Goal: Task Accomplishment & Management: Complete application form

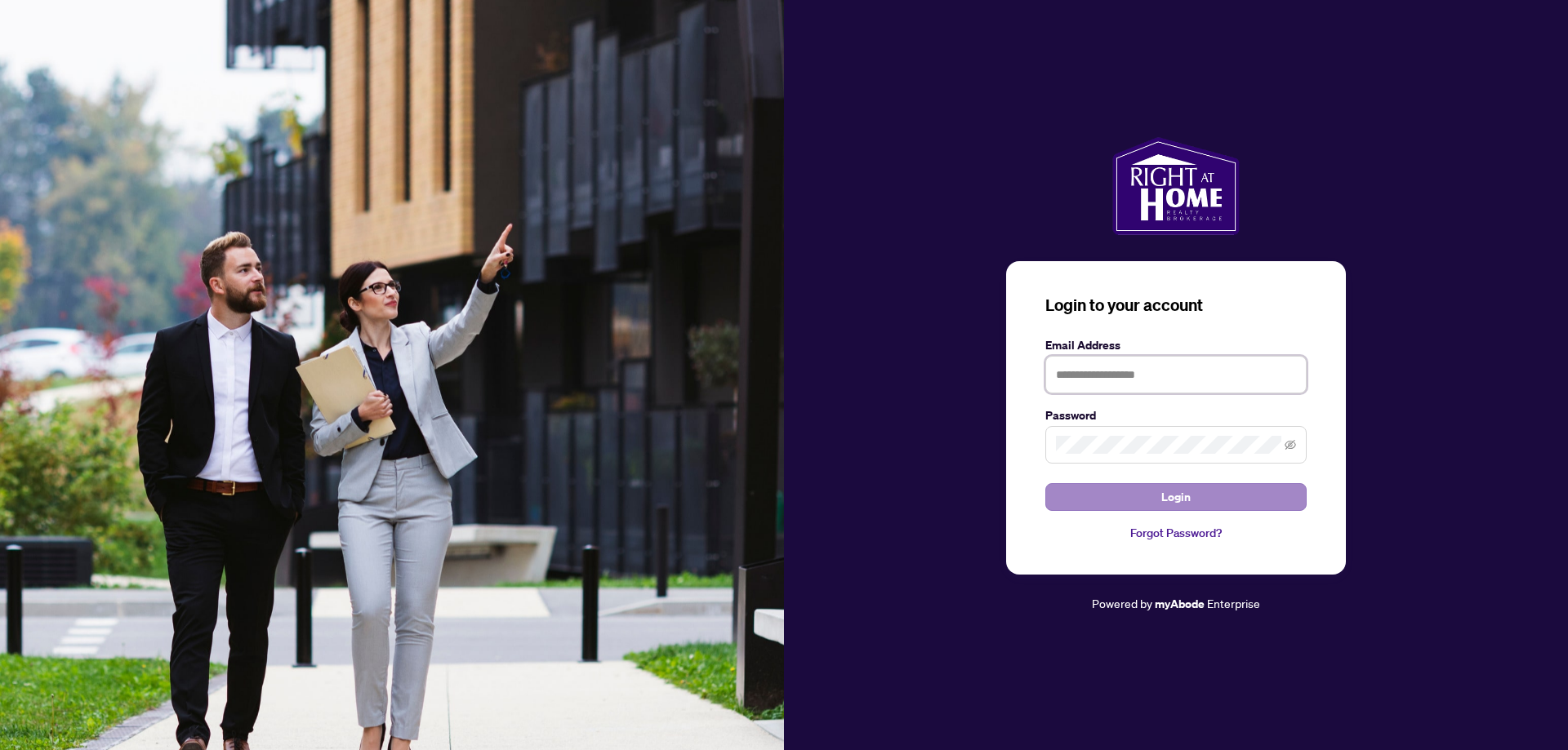
type input "**********"
click at [1200, 493] on button "Login" at bounding box center [1176, 497] width 261 height 28
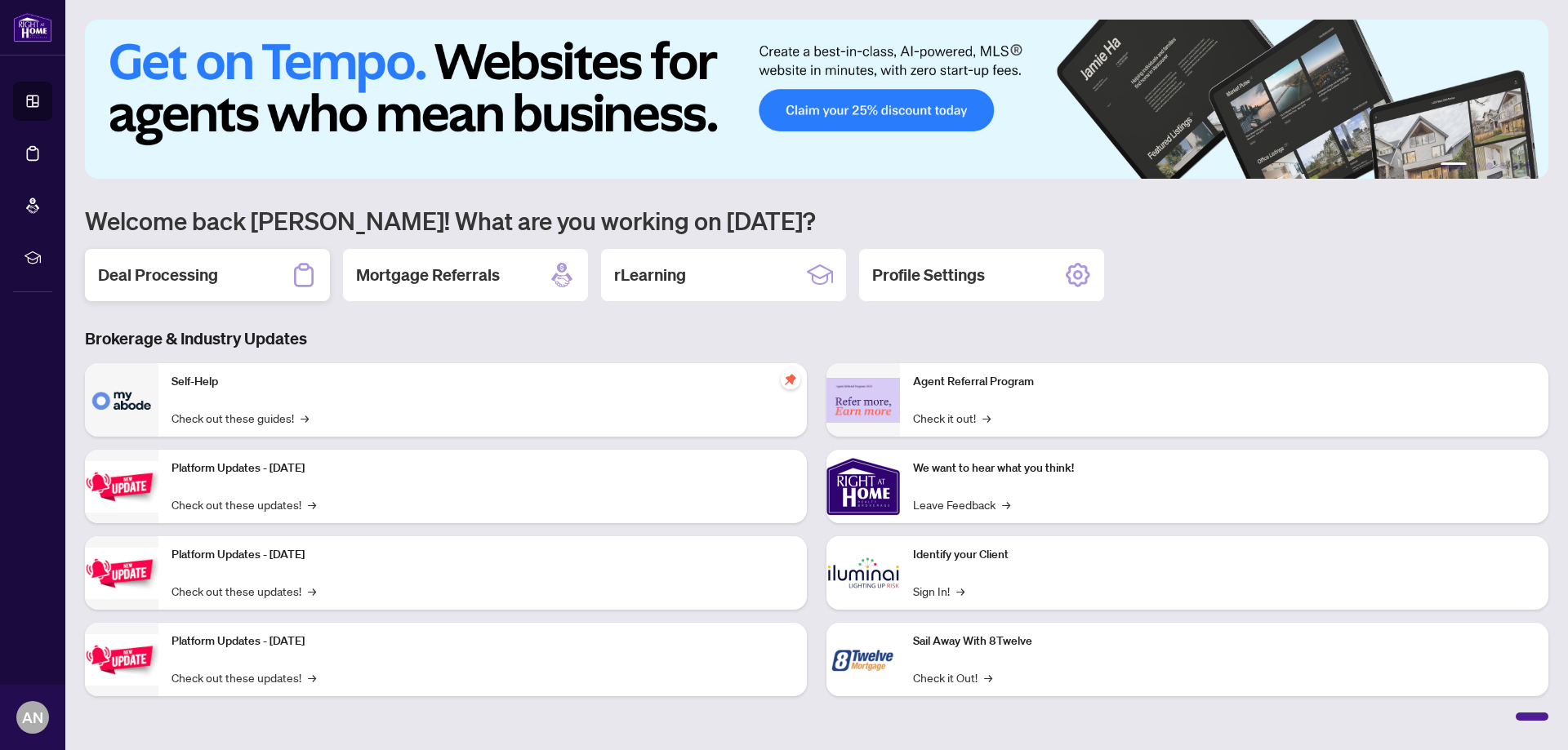
click at [137, 281] on h2 "Deal Processing" at bounding box center [158, 275] width 120 height 23
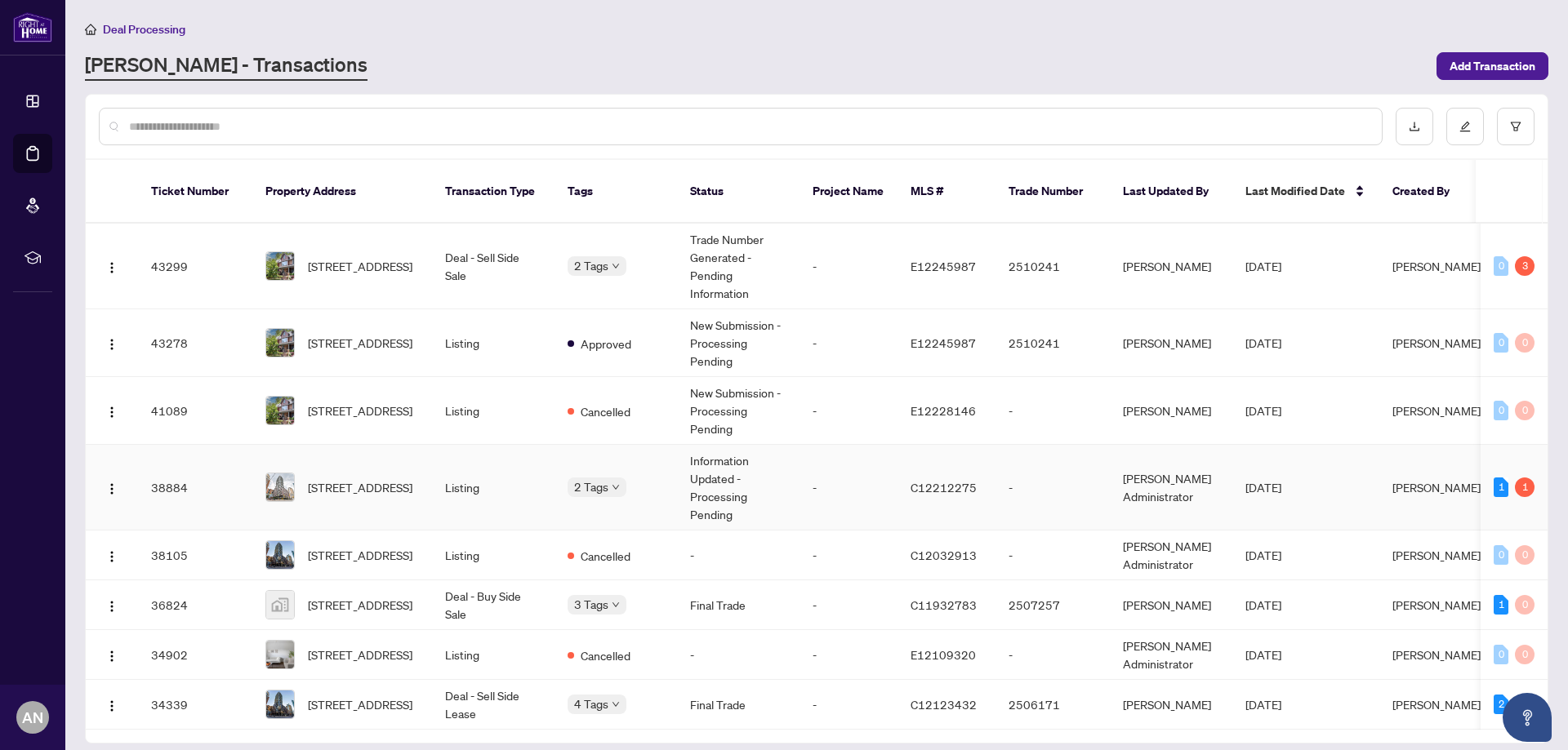
click at [493, 475] on td "Listing" at bounding box center [493, 487] width 122 height 85
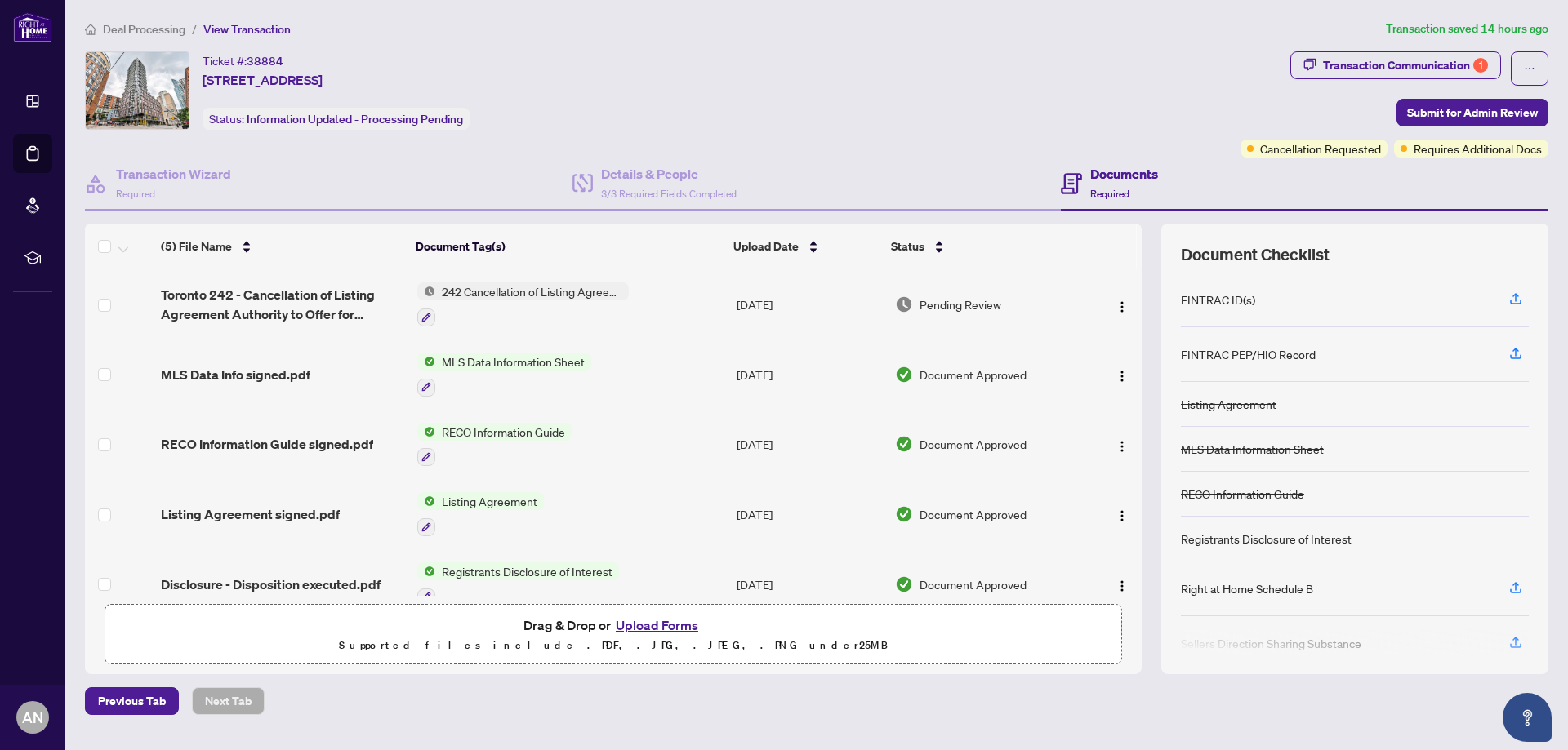
click at [667, 618] on button "Upload Forms" at bounding box center [657, 625] width 92 height 21
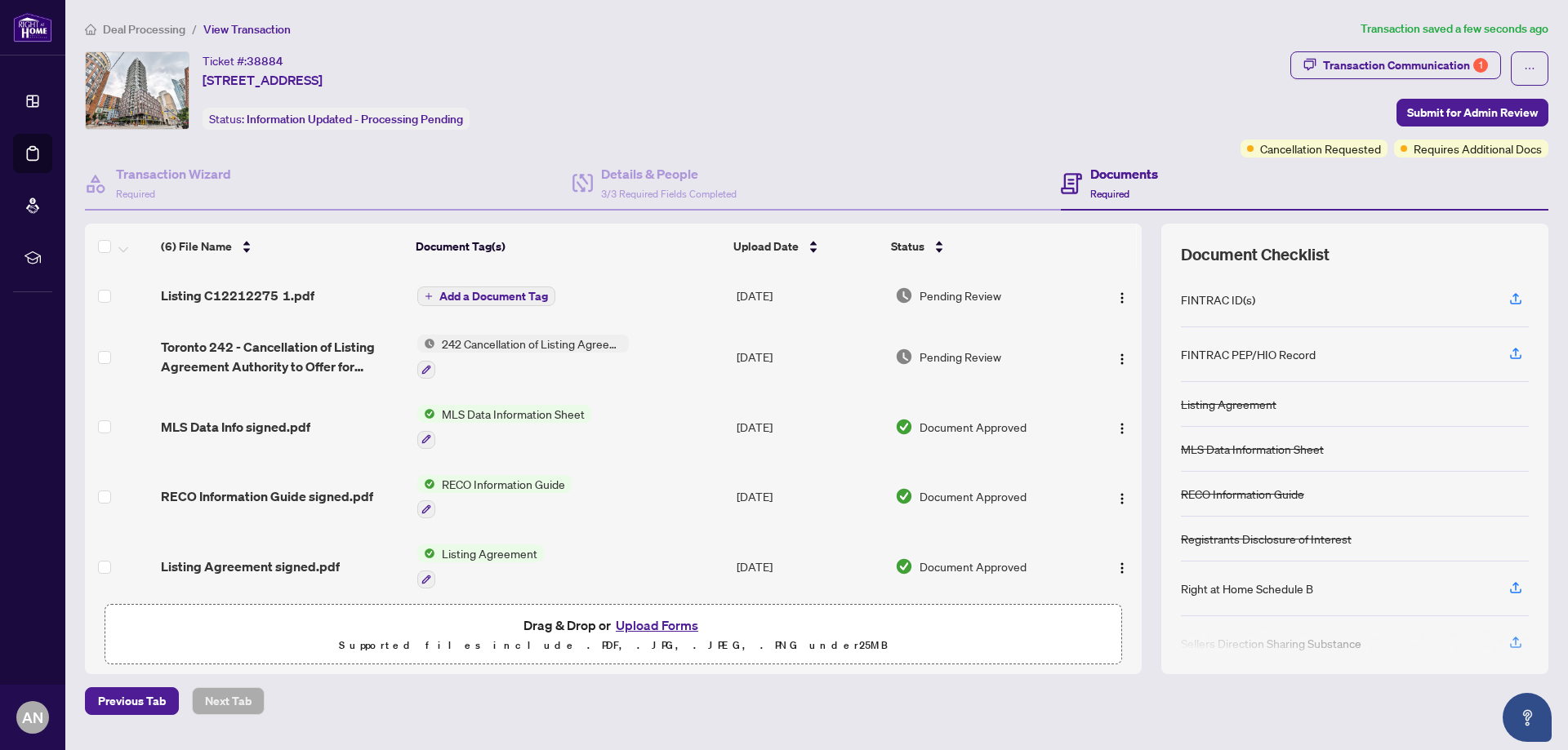
click at [493, 297] on span "Add a Document Tag" at bounding box center [493, 296] width 108 height 11
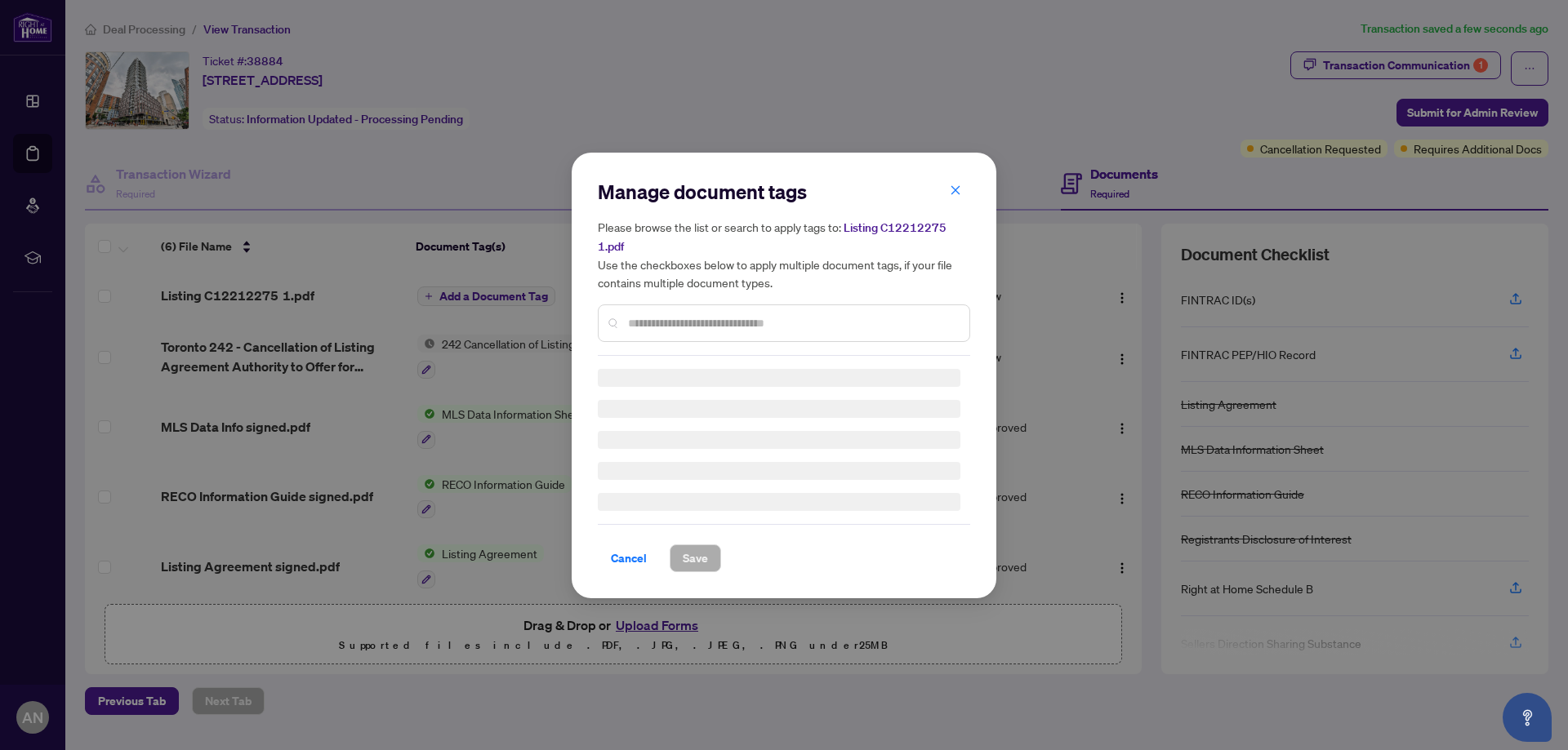
click at [677, 321] on input "text" at bounding box center [792, 323] width 328 height 18
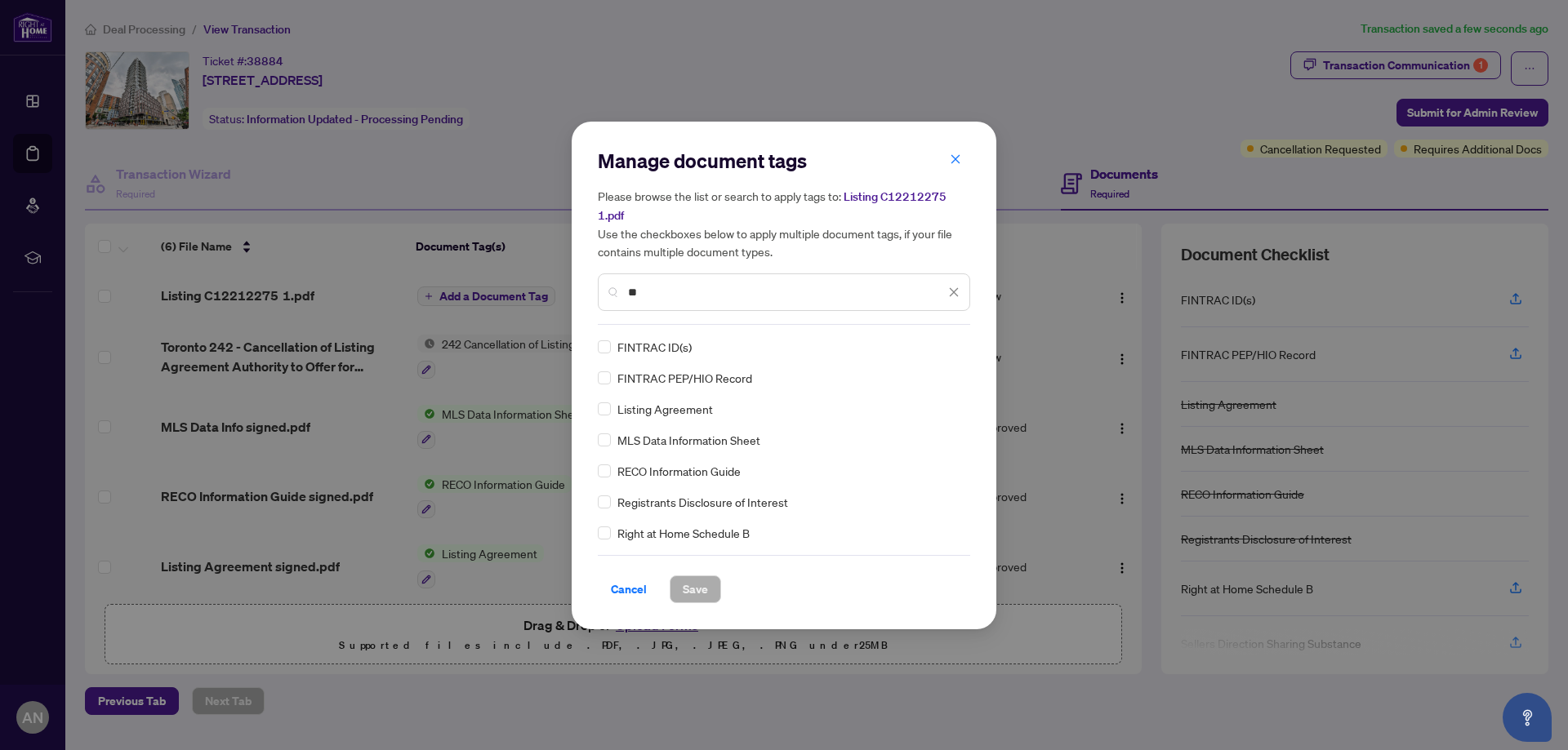
type input "*"
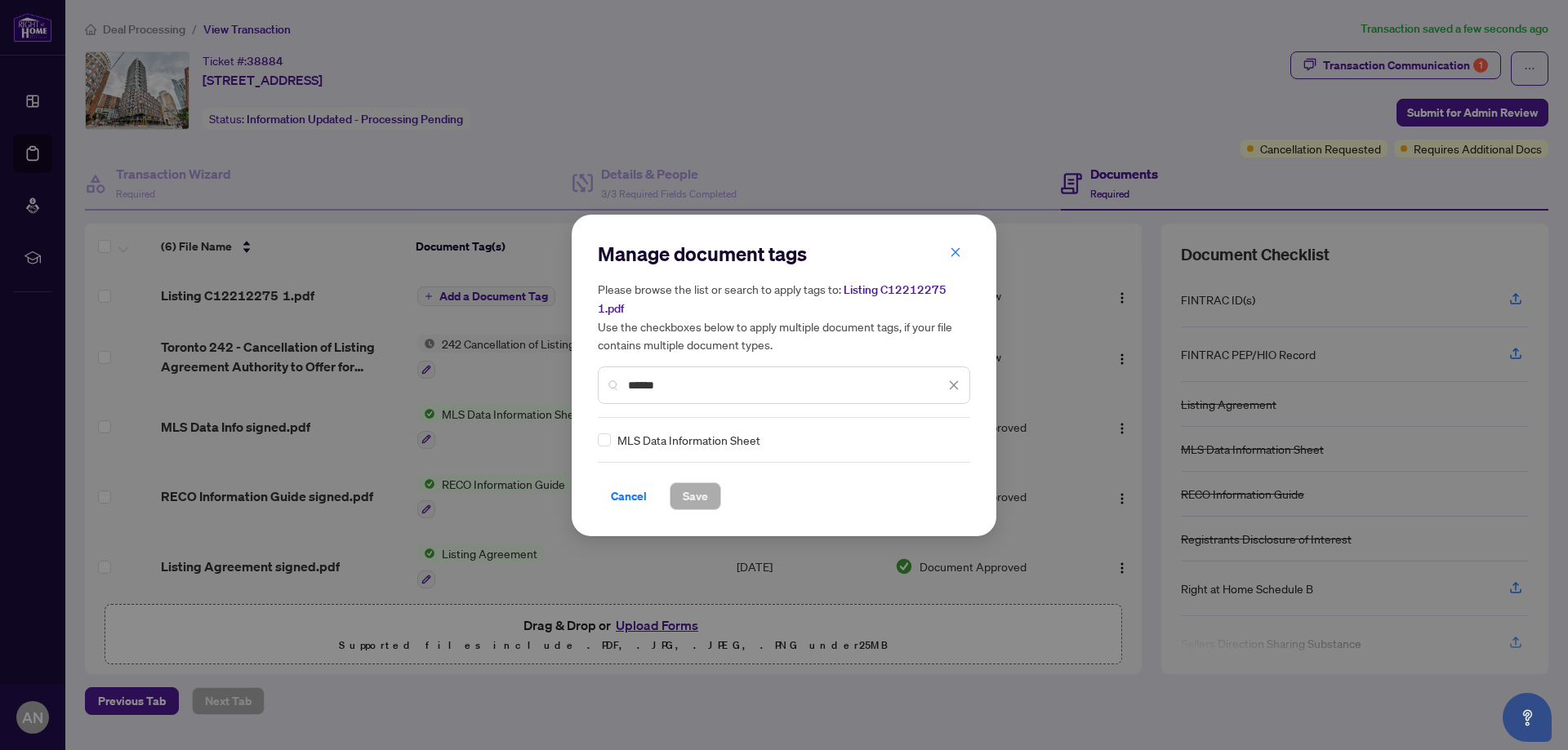
type input "******"
click at [701, 488] on span "Save" at bounding box center [695, 496] width 25 height 26
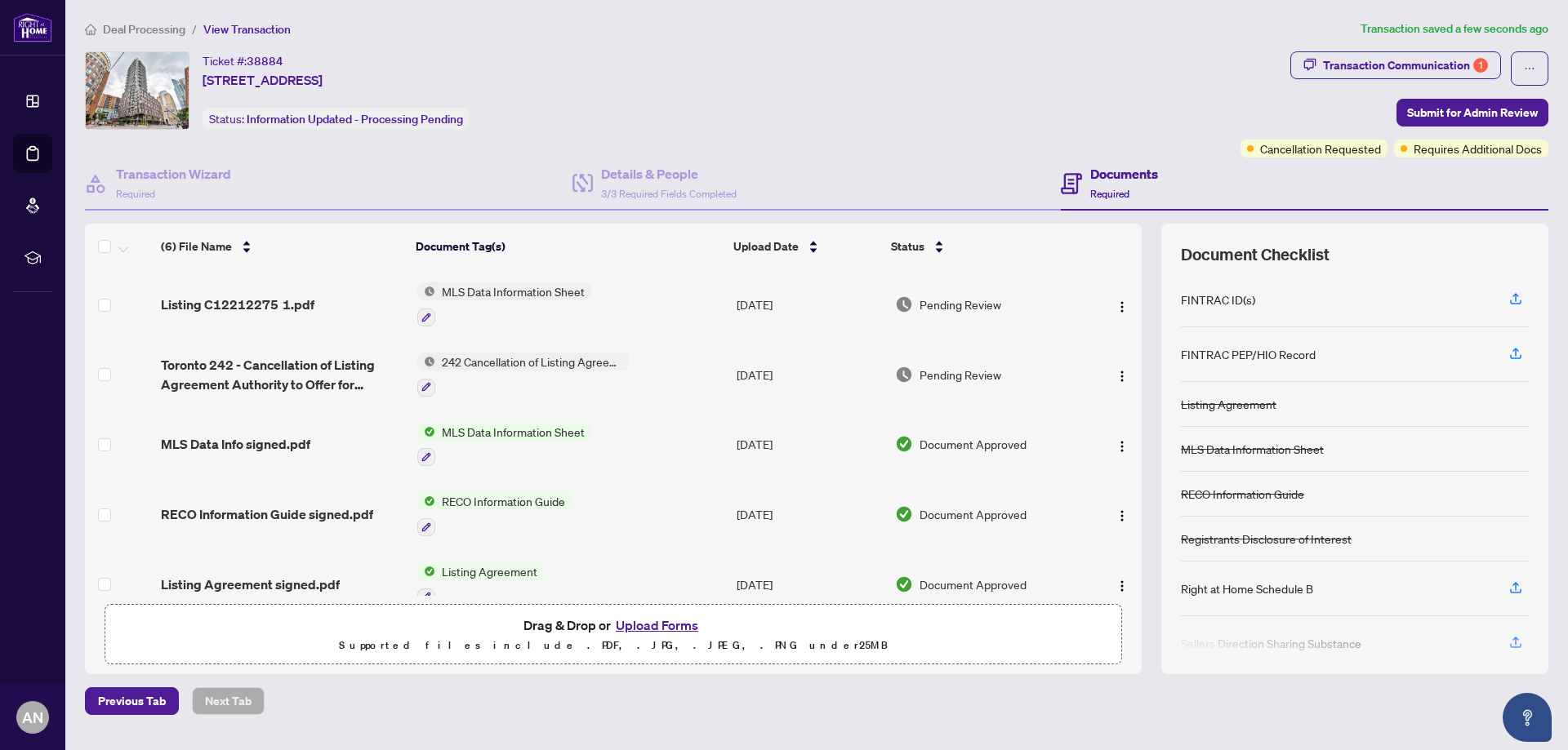
click at [654, 630] on button "Upload Forms" at bounding box center [657, 625] width 92 height 21
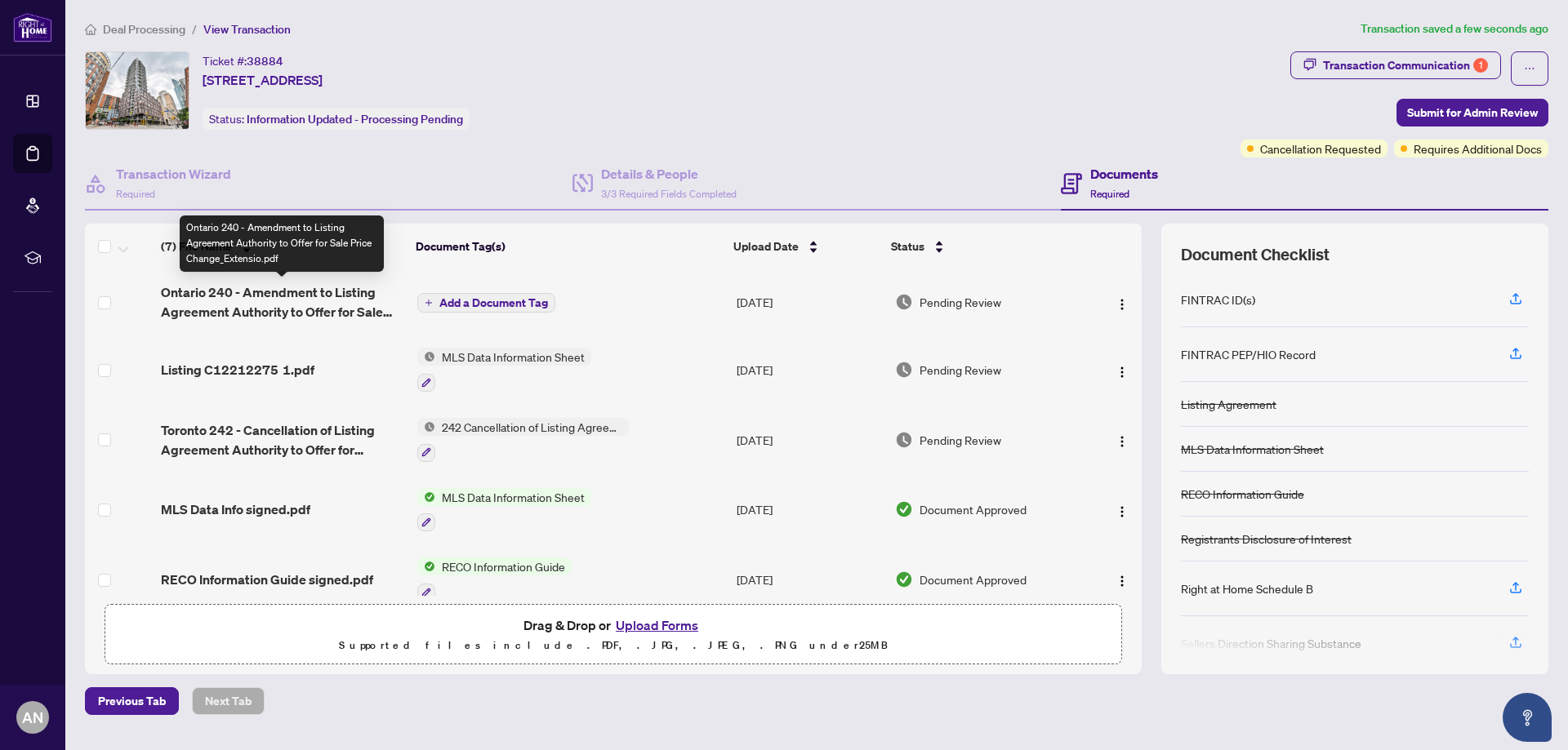
click at [315, 304] on span "Ontario 240 - Amendment to Listing Agreement Authority to Offer for Sale Price …" at bounding box center [282, 302] width 242 height 39
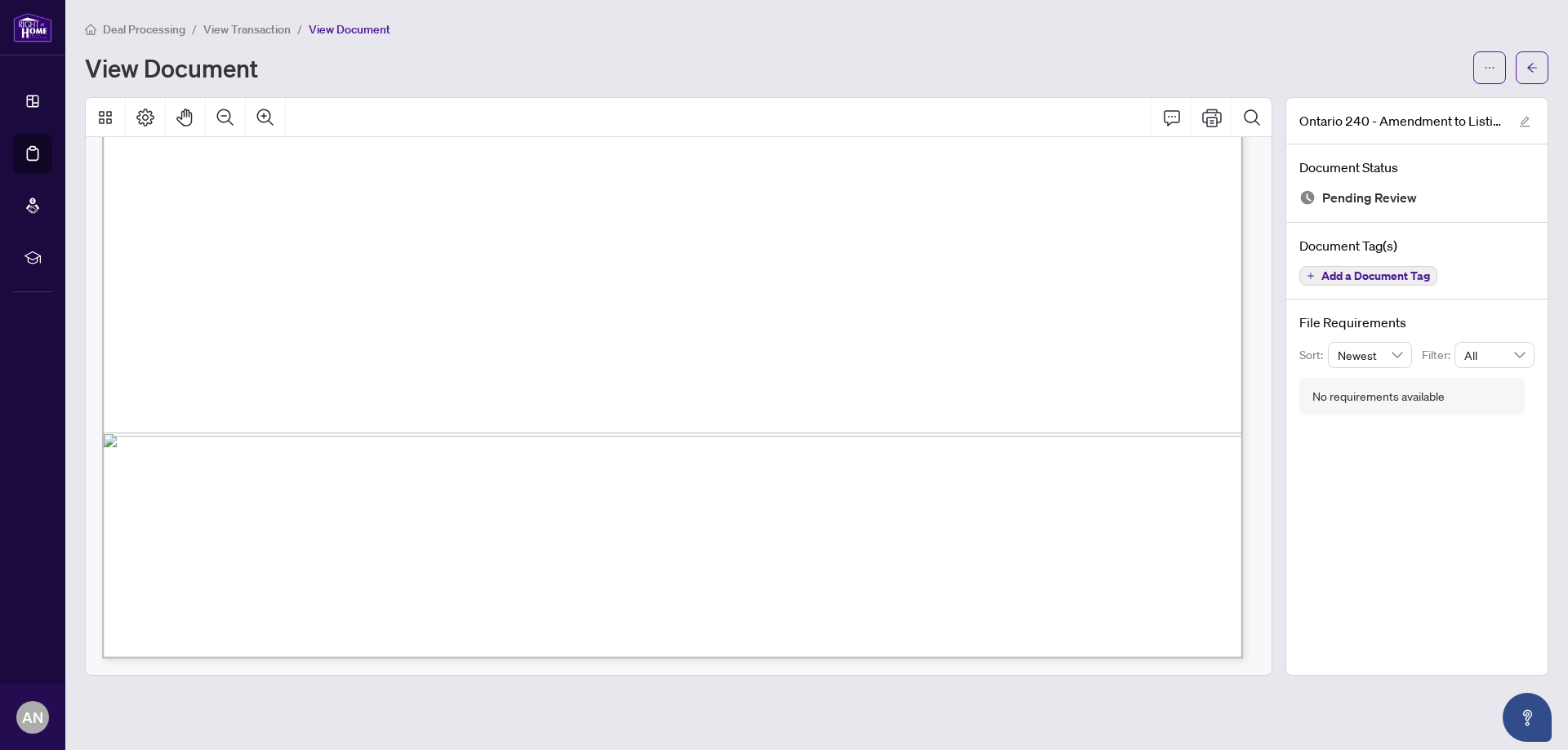
scroll to position [318, 0]
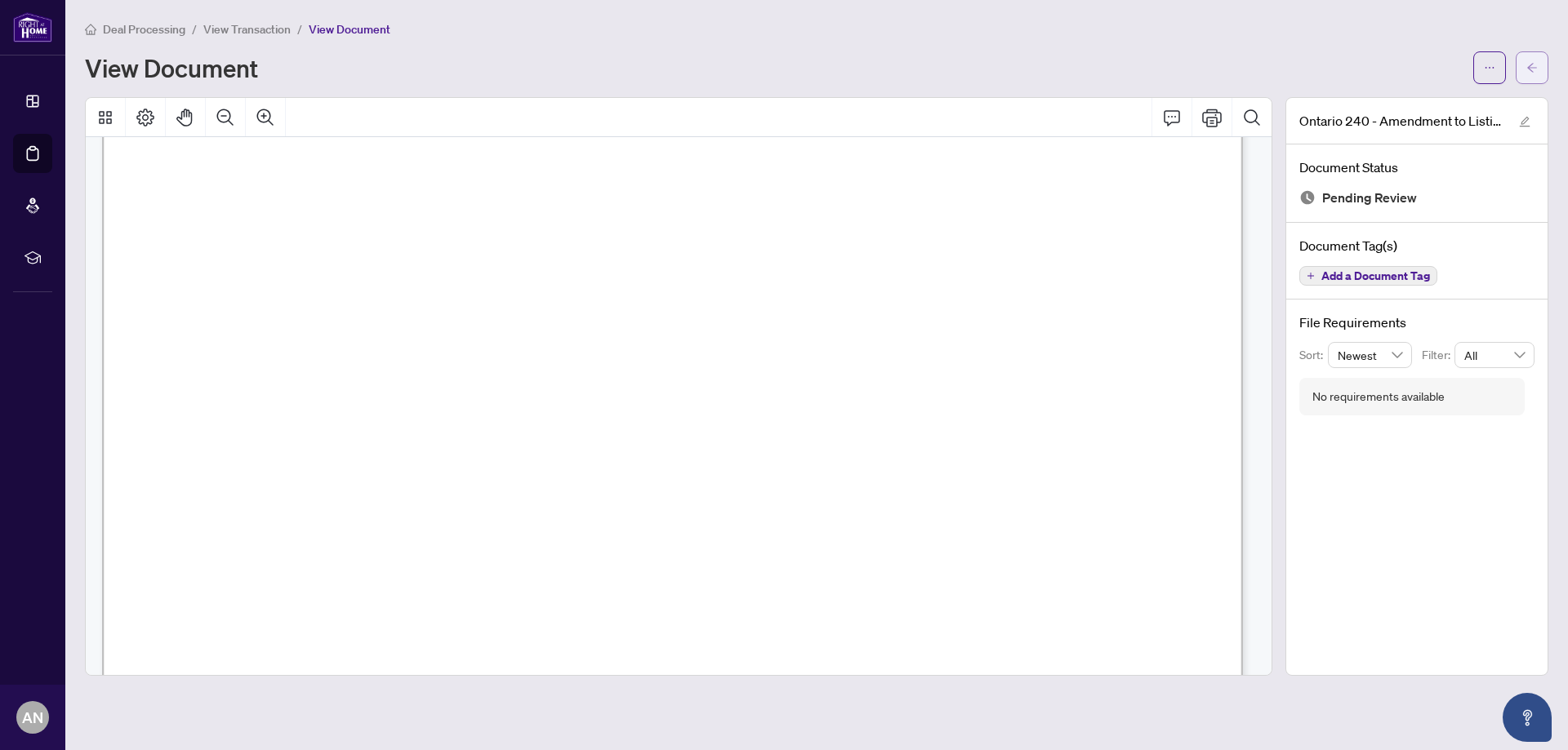
click at [1541, 62] on button "button" at bounding box center [1532, 68] width 33 height 33
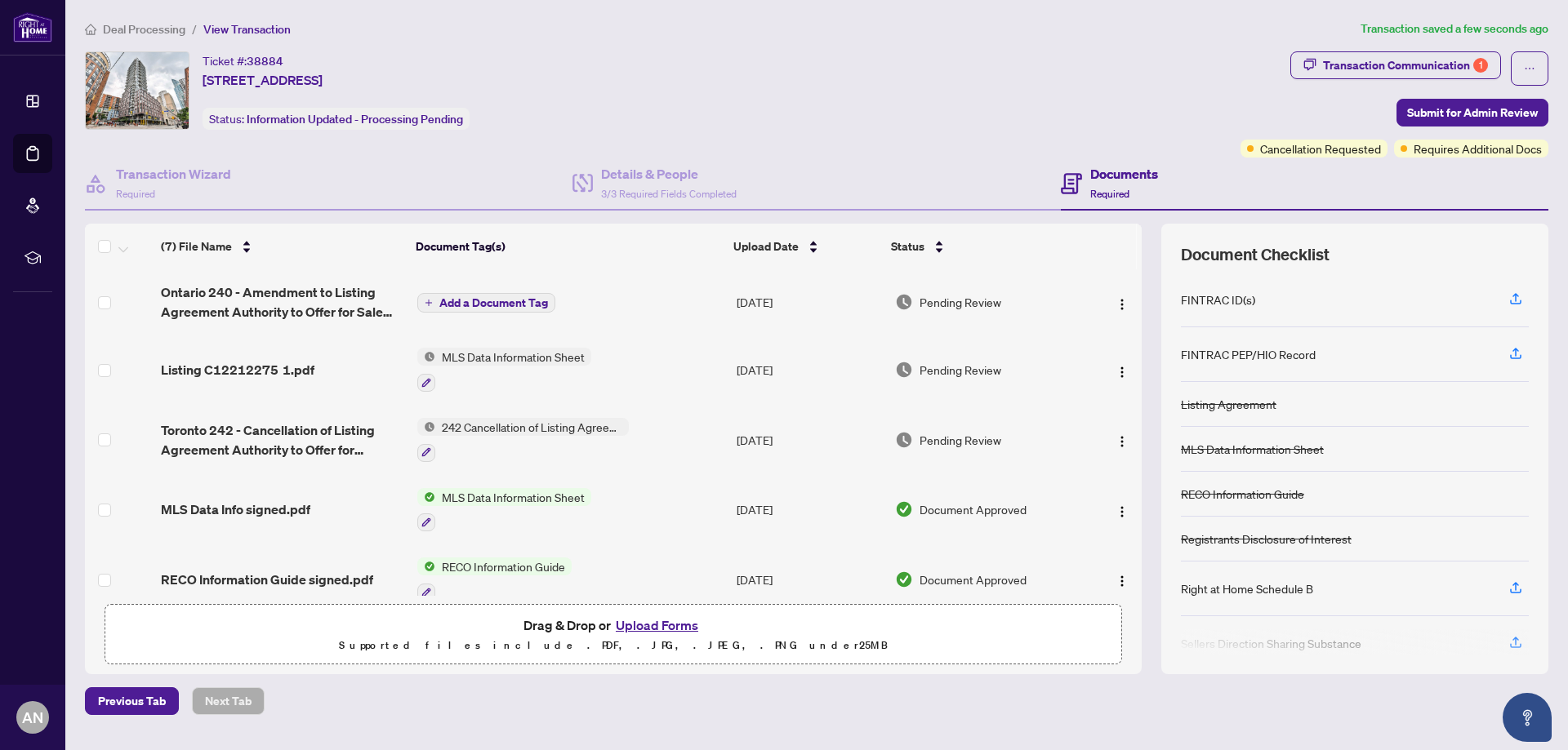
click at [467, 300] on span "Add a Document Tag" at bounding box center [493, 303] width 108 height 11
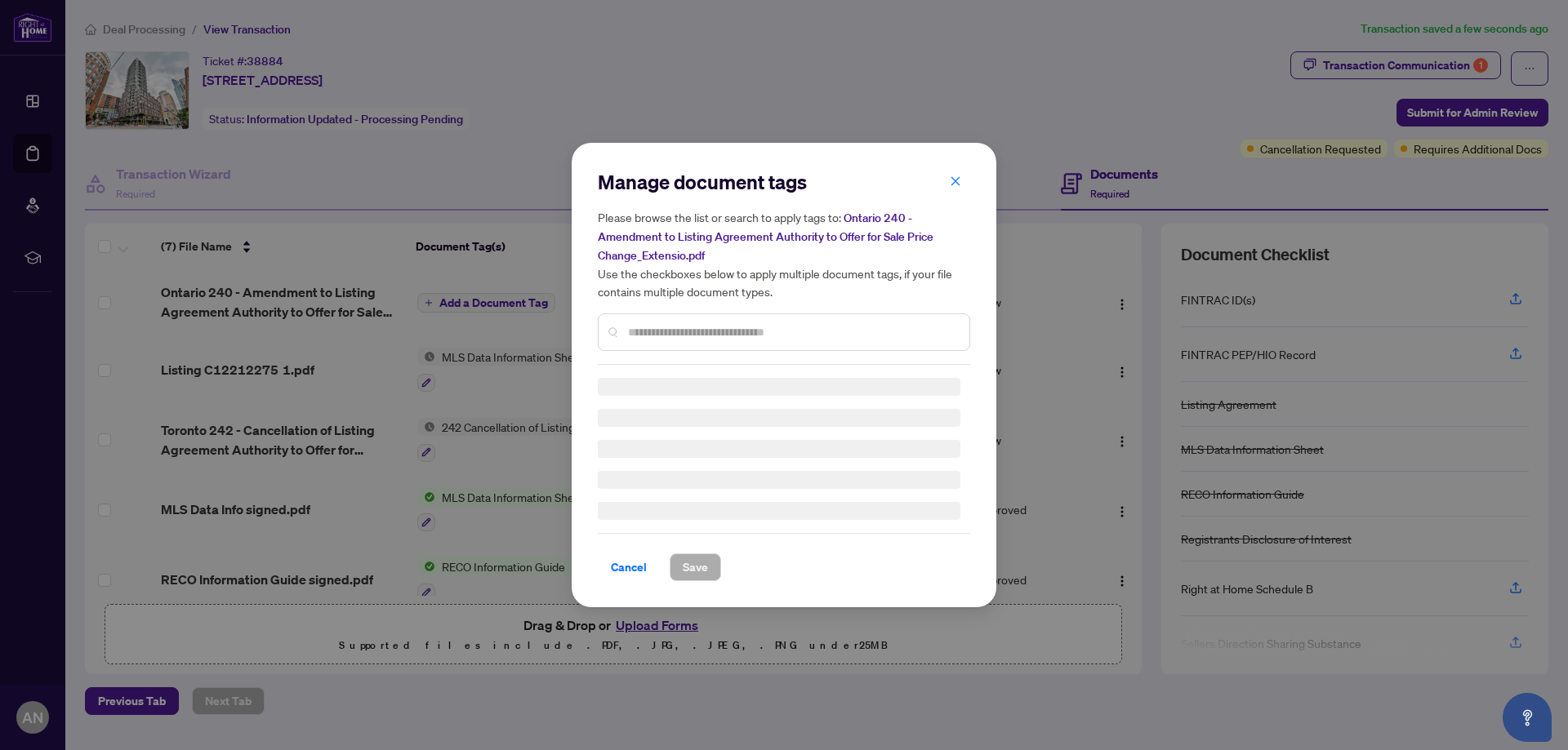
click at [650, 335] on div "Manage document tags Please browse the list or search to apply tags to: Ontario…" at bounding box center [784, 375] width 373 height 412
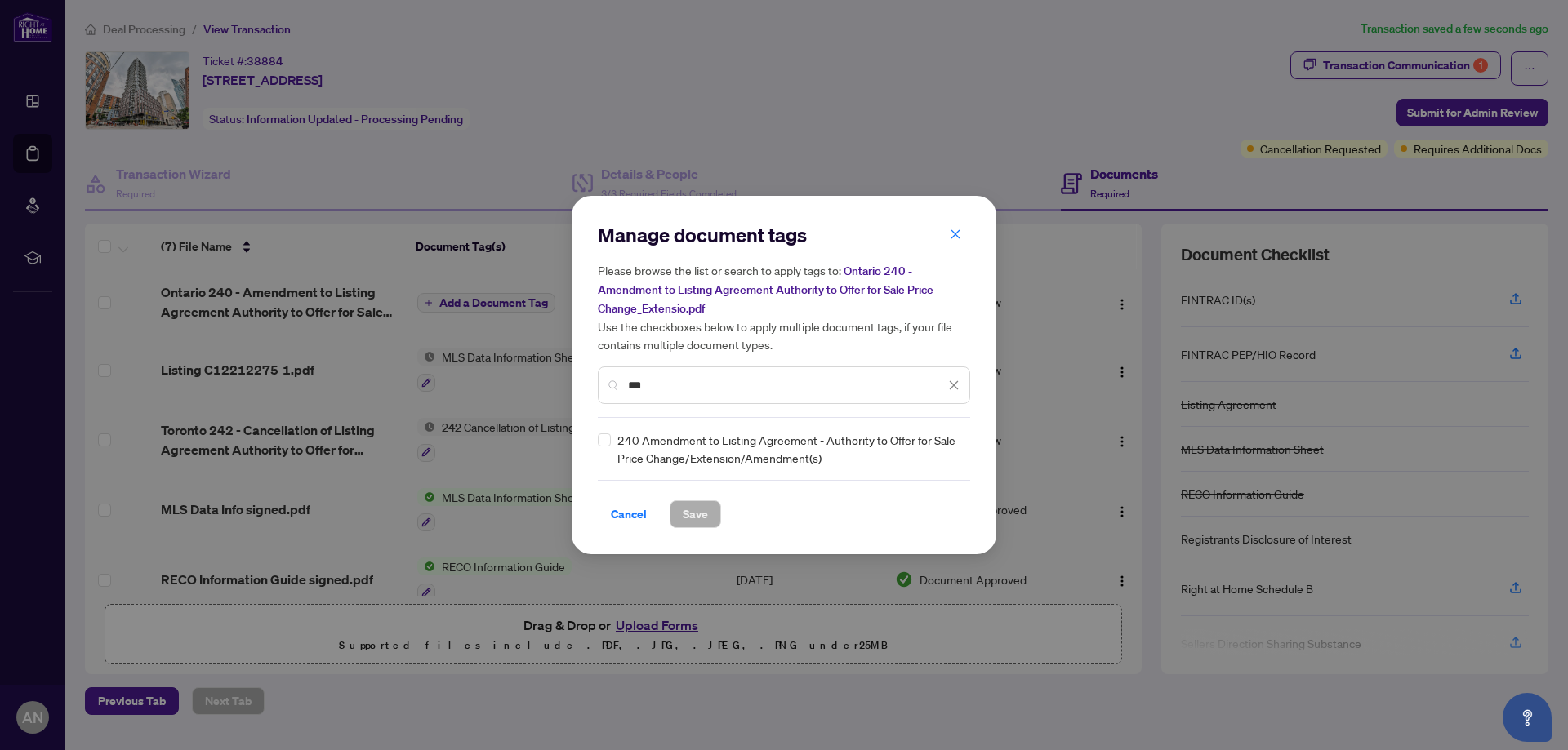
type input "***"
click at [668, 445] on span "240 Amendment to Listing Agreement - Authority to Offer for Sale Price Change/E…" at bounding box center [789, 449] width 343 height 36
click at [692, 524] on span "Save" at bounding box center [695, 514] width 25 height 26
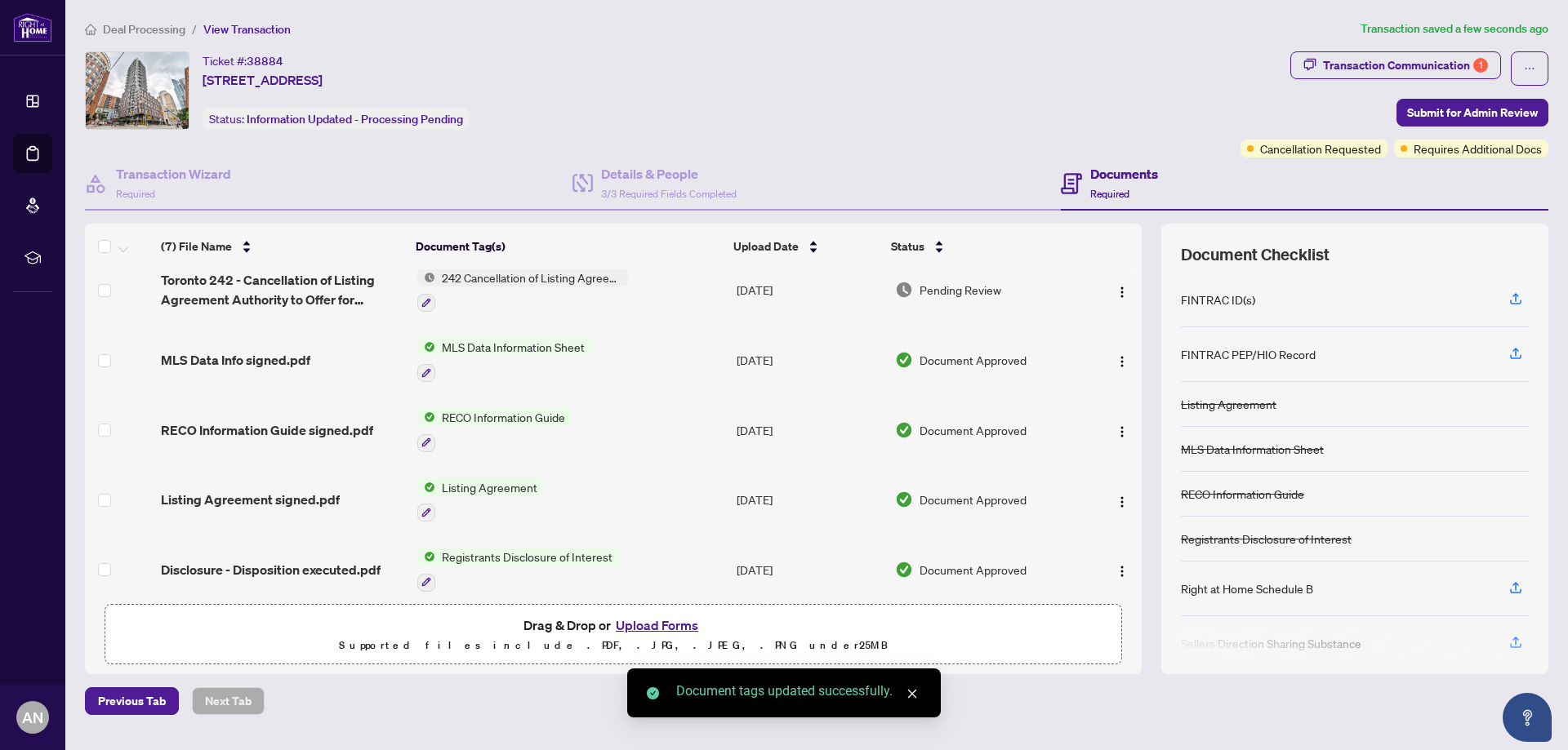
scroll to position [167, 0]
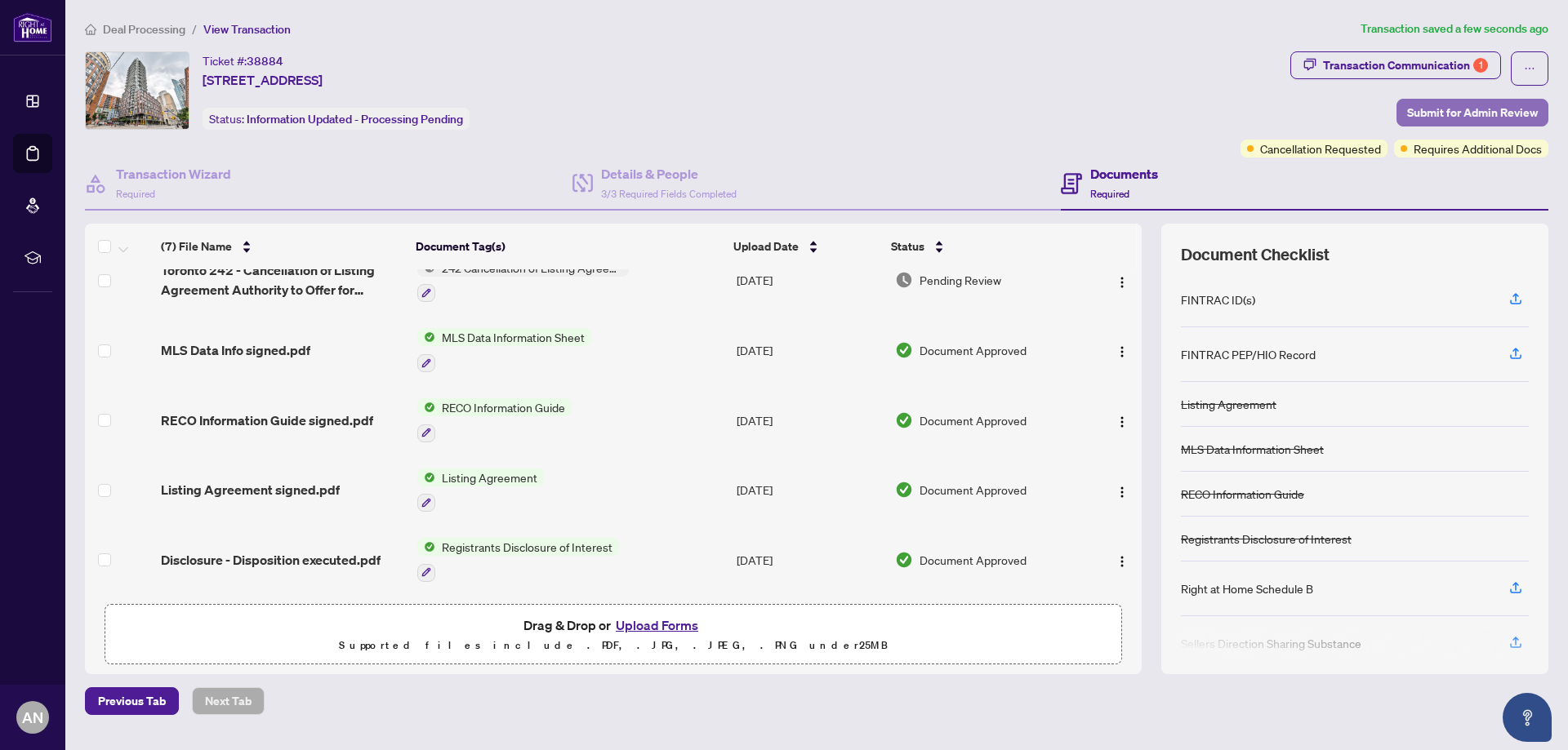
click at [1483, 114] on span "Submit for Admin Review" at bounding box center [1472, 112] width 131 height 26
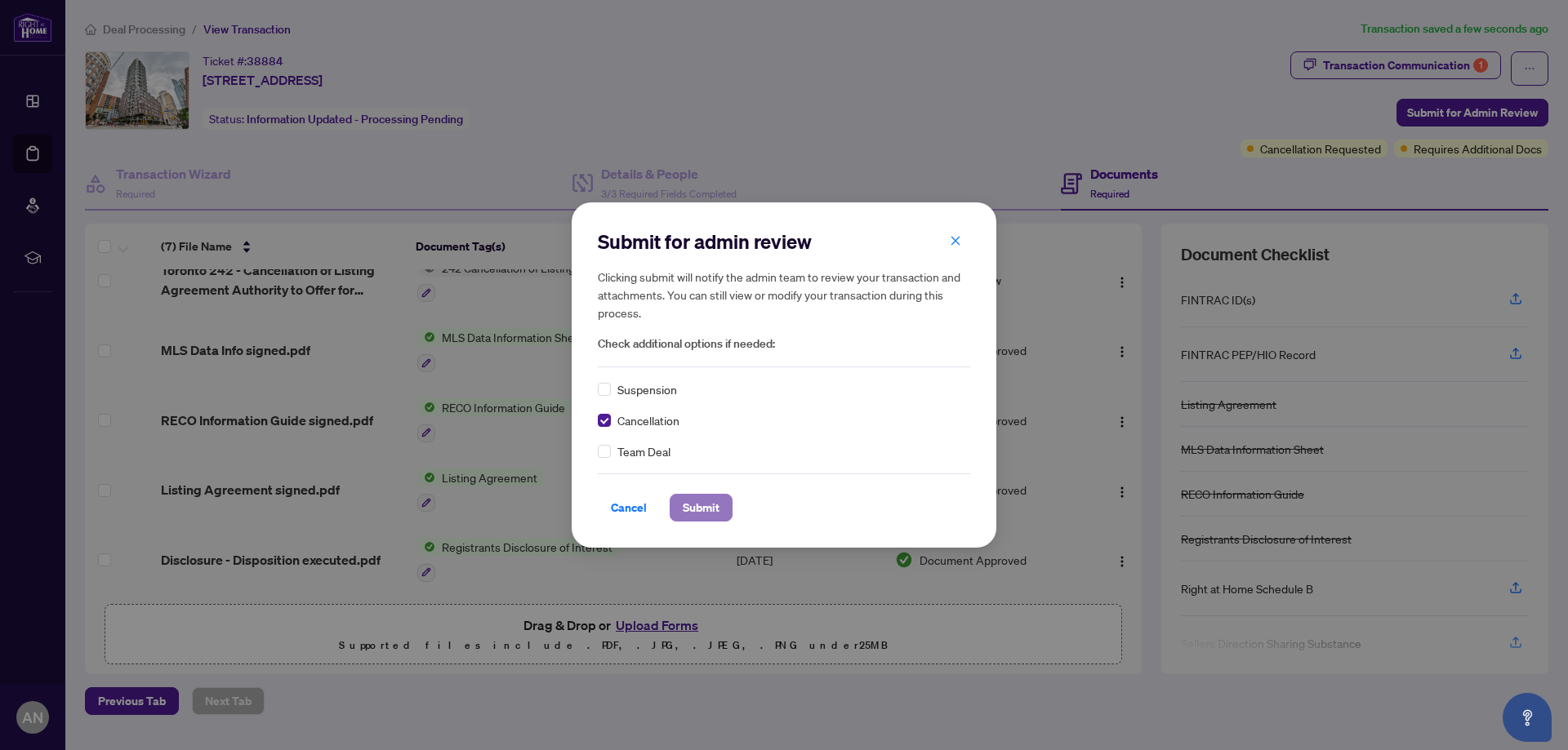
click at [699, 519] on span "Submit" at bounding box center [701, 508] width 37 height 26
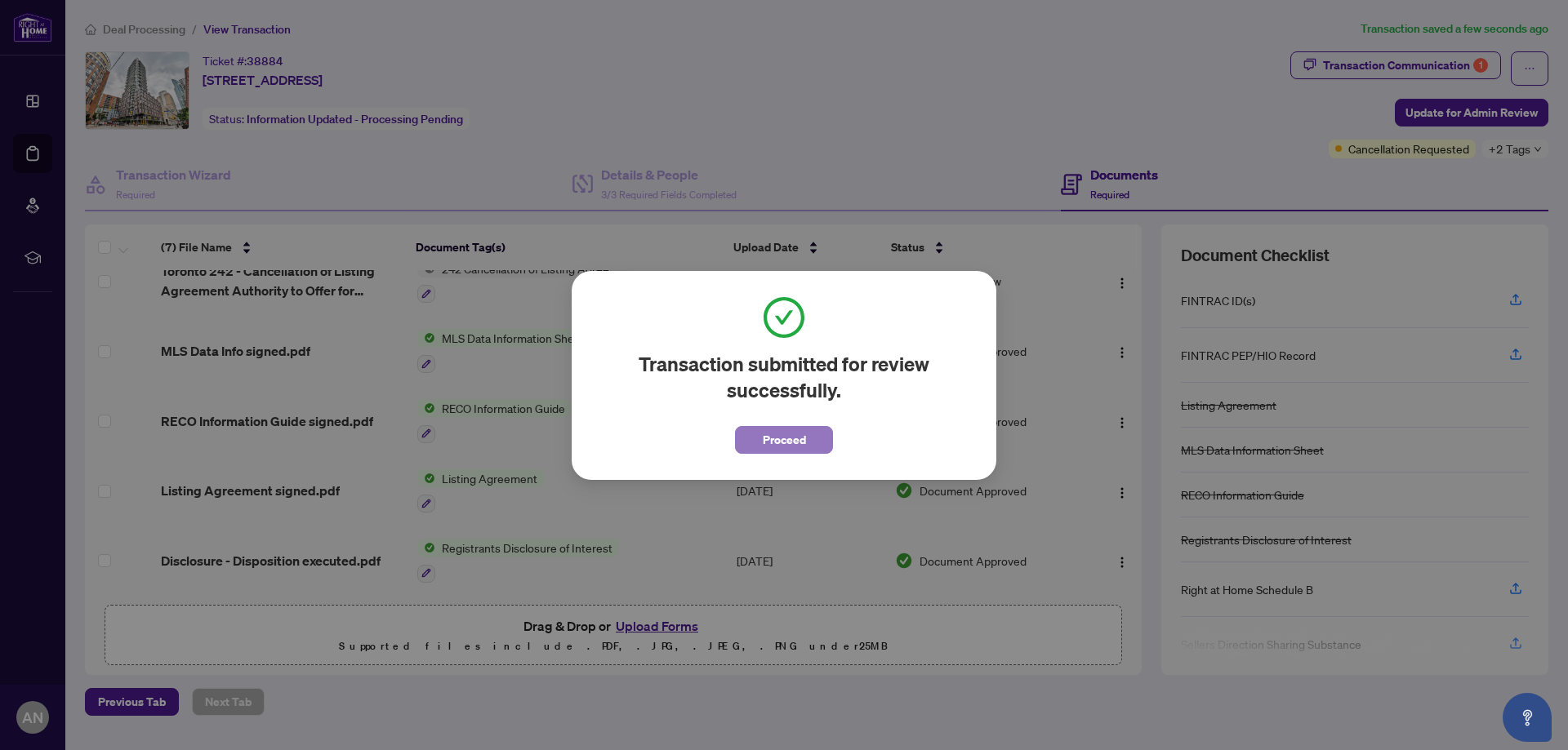
click at [810, 434] on button "Proceed" at bounding box center [783, 440] width 98 height 28
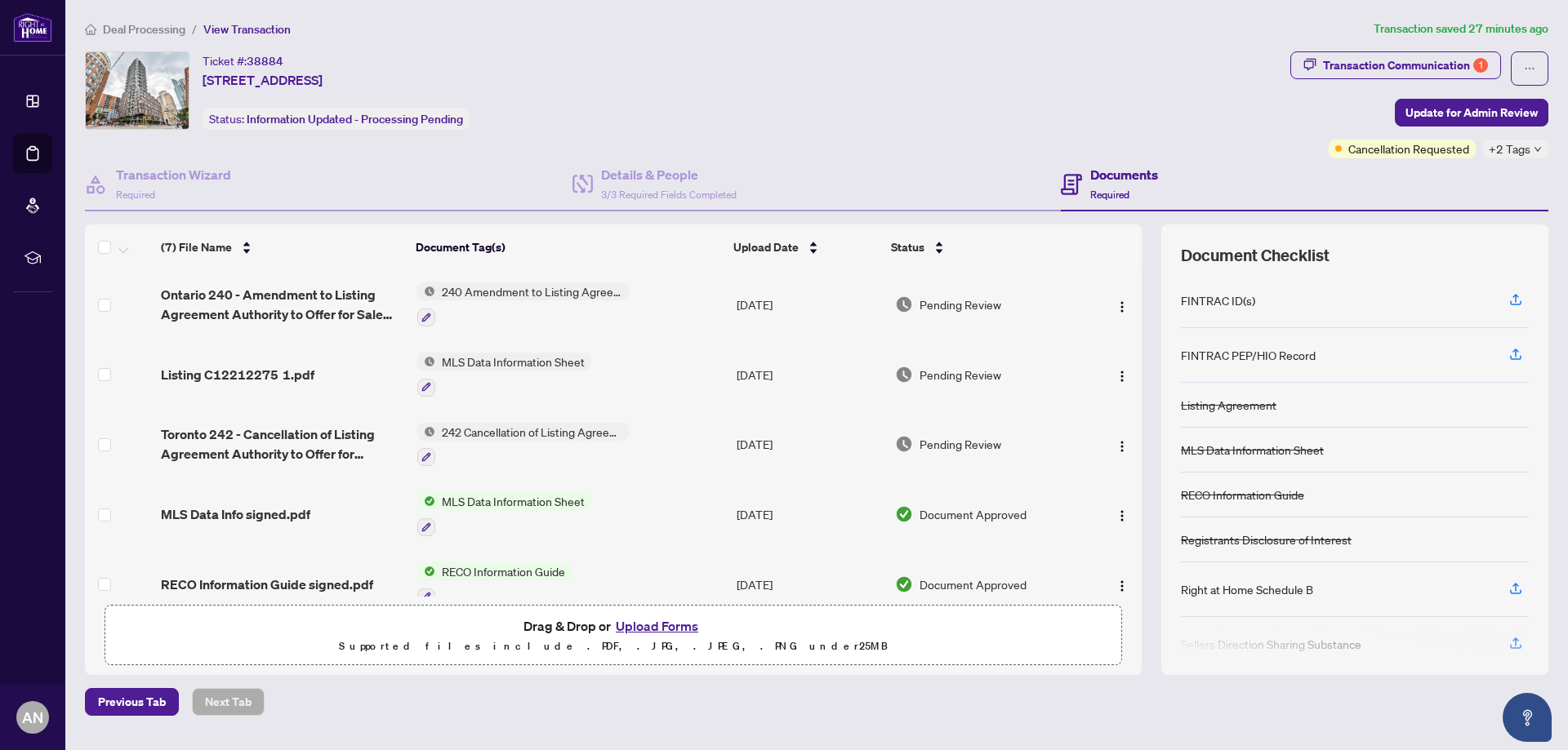
scroll to position [0, 0]
